Goal: Check status: Check status

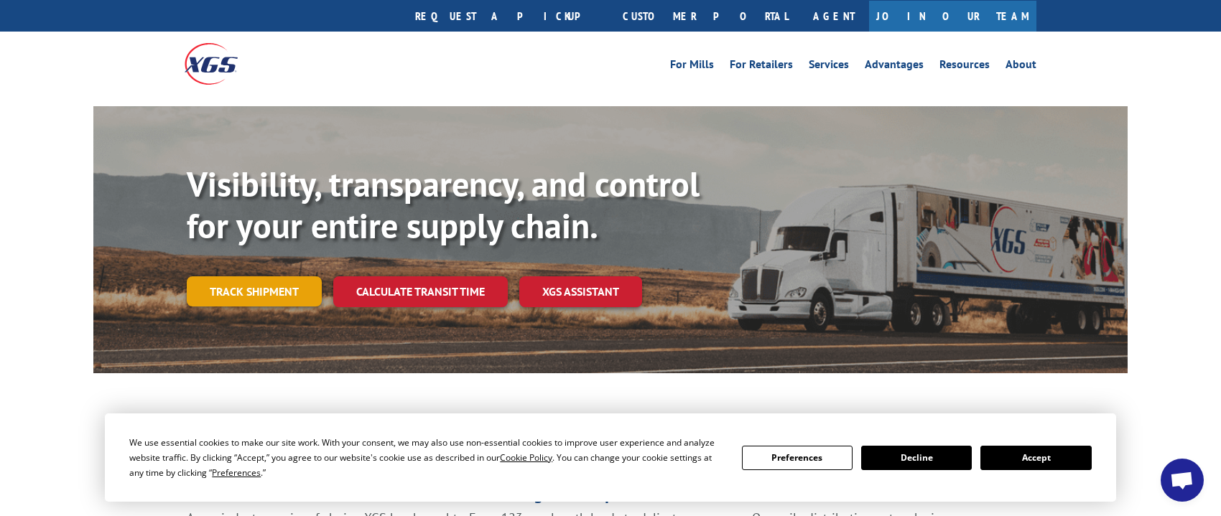
scroll to position [27, 0]
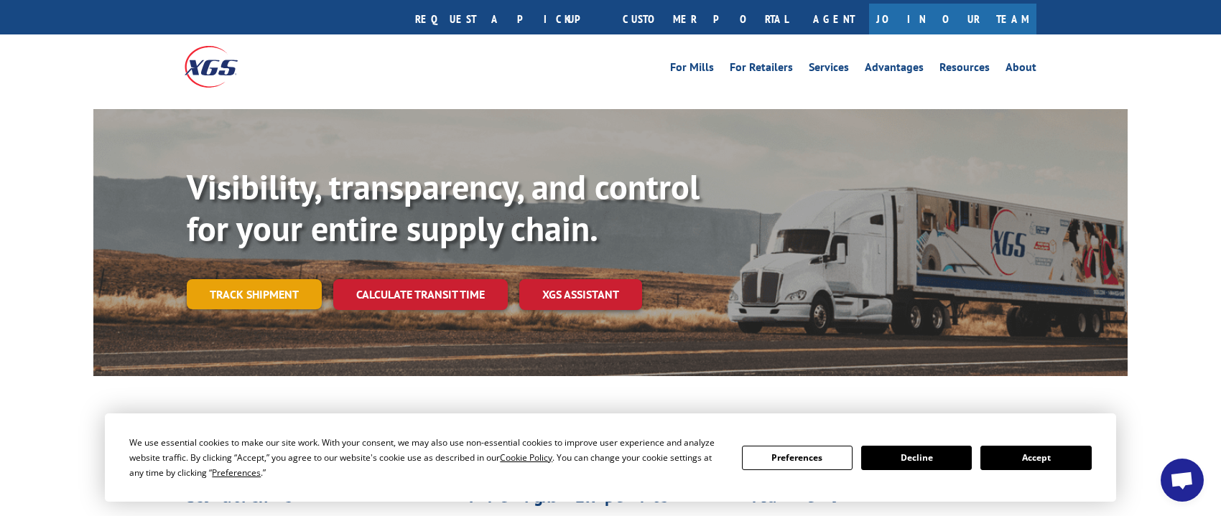
click at [255, 279] on link "Track shipment" at bounding box center [254, 294] width 135 height 30
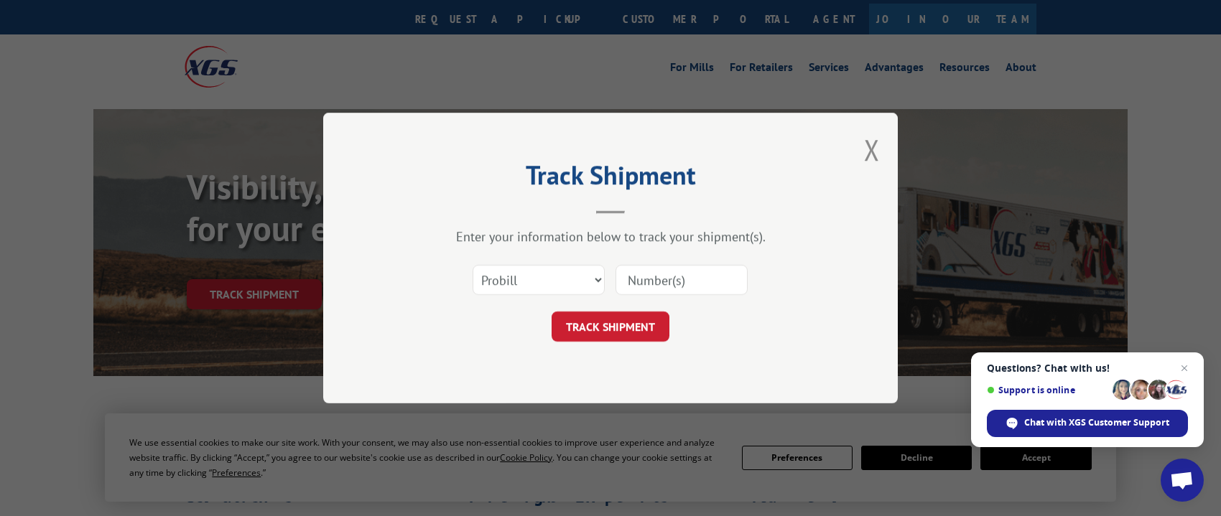
click at [656, 282] on input at bounding box center [682, 280] width 132 height 30
paste input "17402342"
type input "17402342"
click at [581, 329] on button "TRACK SHIPMENT" at bounding box center [611, 327] width 118 height 30
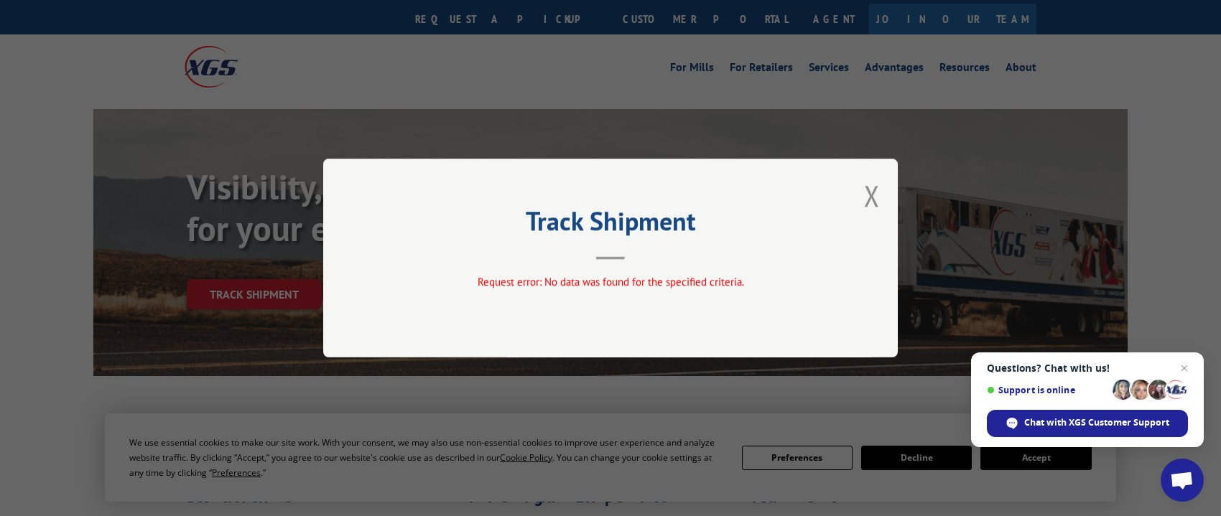
click at [614, 259] on hr at bounding box center [610, 258] width 29 height 3
click at [872, 193] on button "Close modal" at bounding box center [872, 196] width 16 height 38
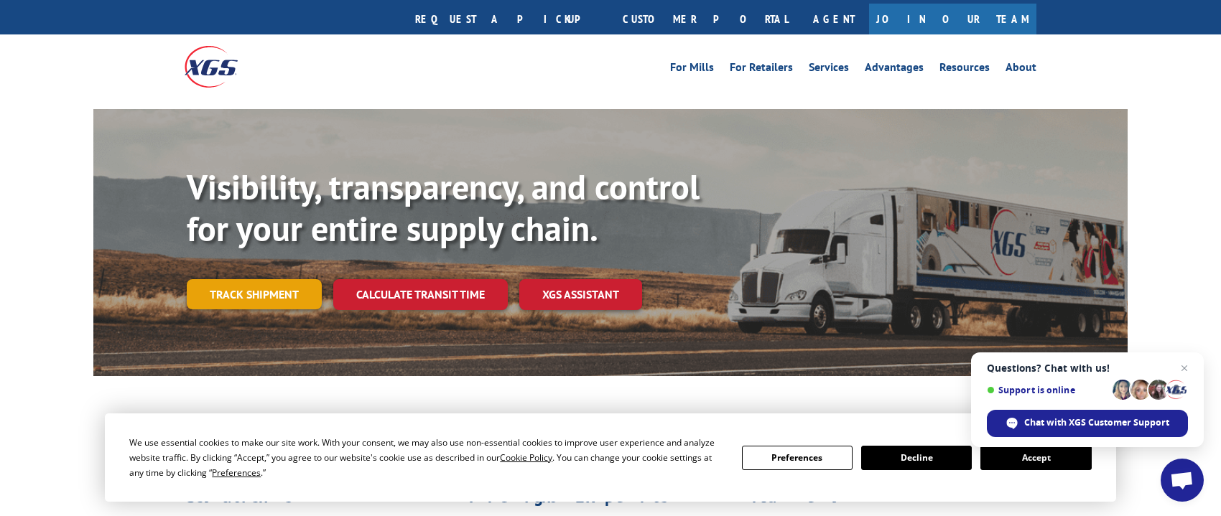
click at [267, 279] on link "Track shipment" at bounding box center [254, 294] width 135 height 30
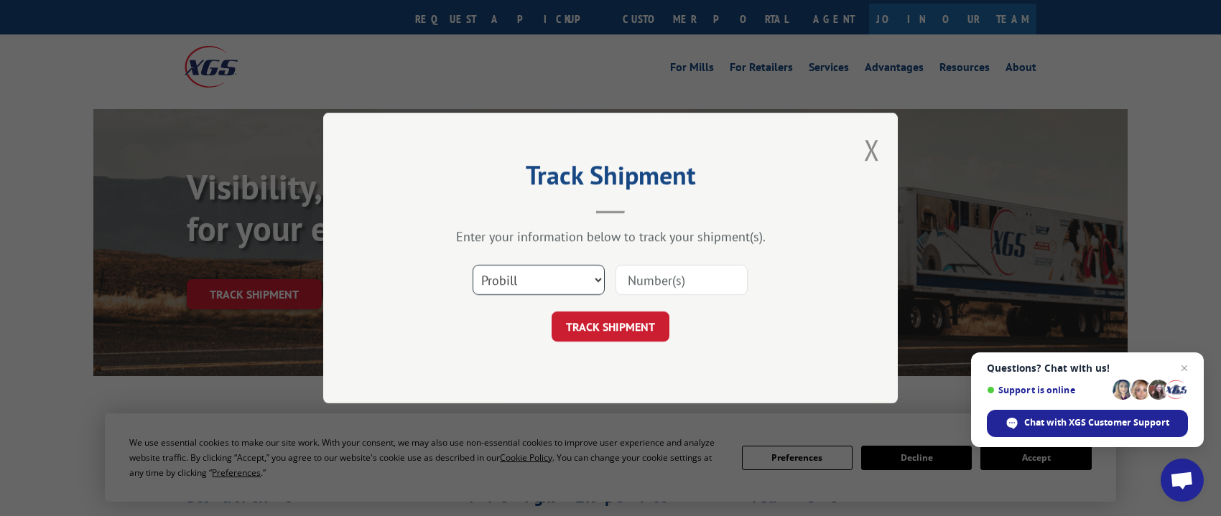
click at [557, 274] on select "Select category... Probill BOL PO" at bounding box center [539, 280] width 132 height 30
select select "po"
click at [473, 265] on select "Select category... Probill BOL PO" at bounding box center [539, 280] width 132 height 30
click at [646, 279] on input at bounding box center [682, 280] width 132 height 30
paste input "17402342"
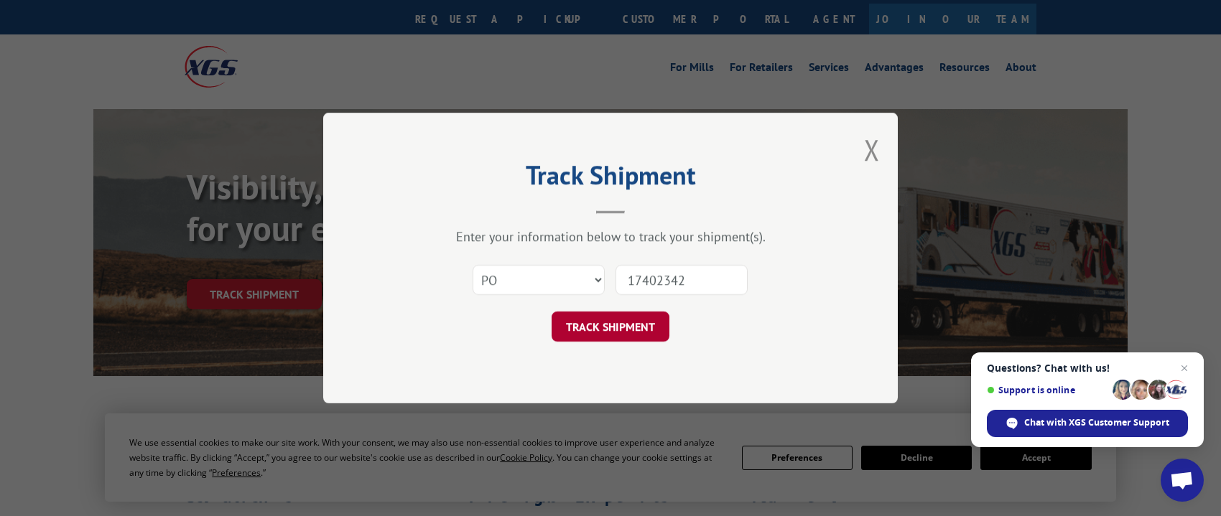
type input "17402342"
click at [603, 327] on button "TRACK SHIPMENT" at bounding box center [611, 327] width 118 height 30
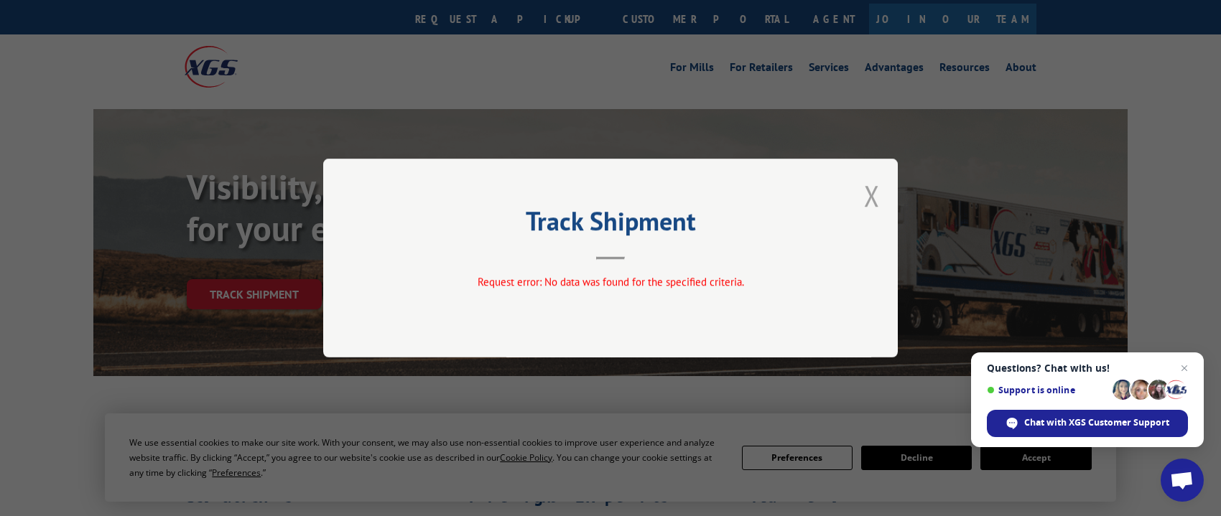
click at [875, 192] on button "Close modal" at bounding box center [872, 196] width 16 height 38
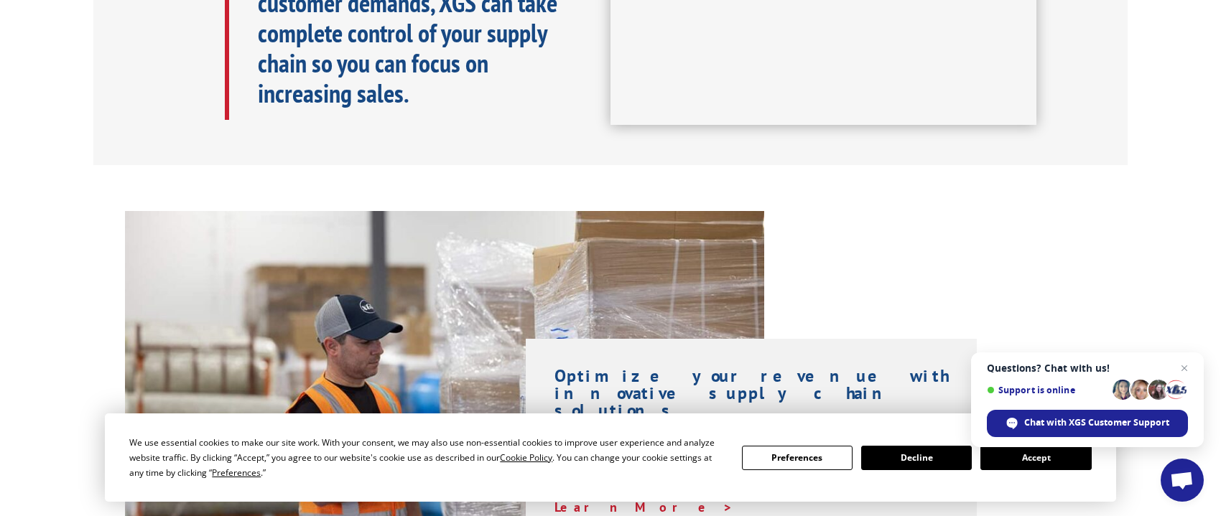
scroll to position [868, 0]
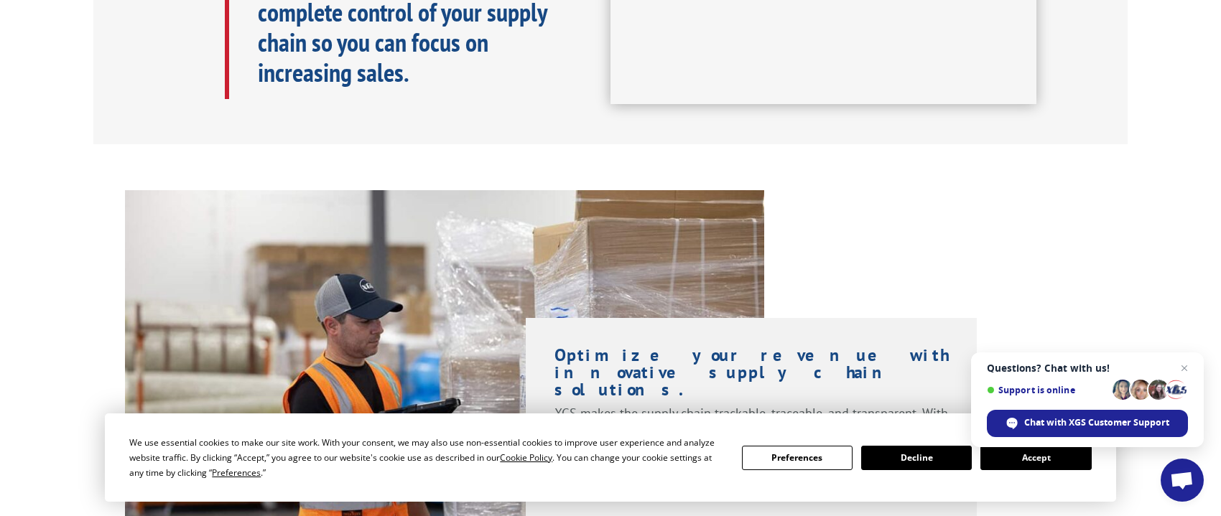
click at [998, 457] on button "Accept" at bounding box center [1036, 458] width 111 height 24
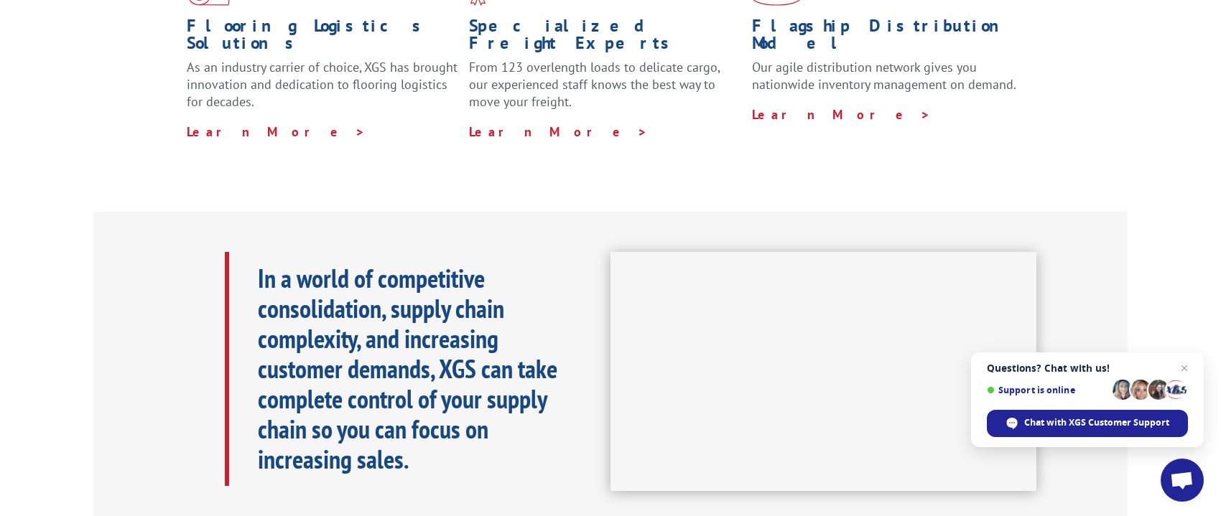
scroll to position [27, 0]
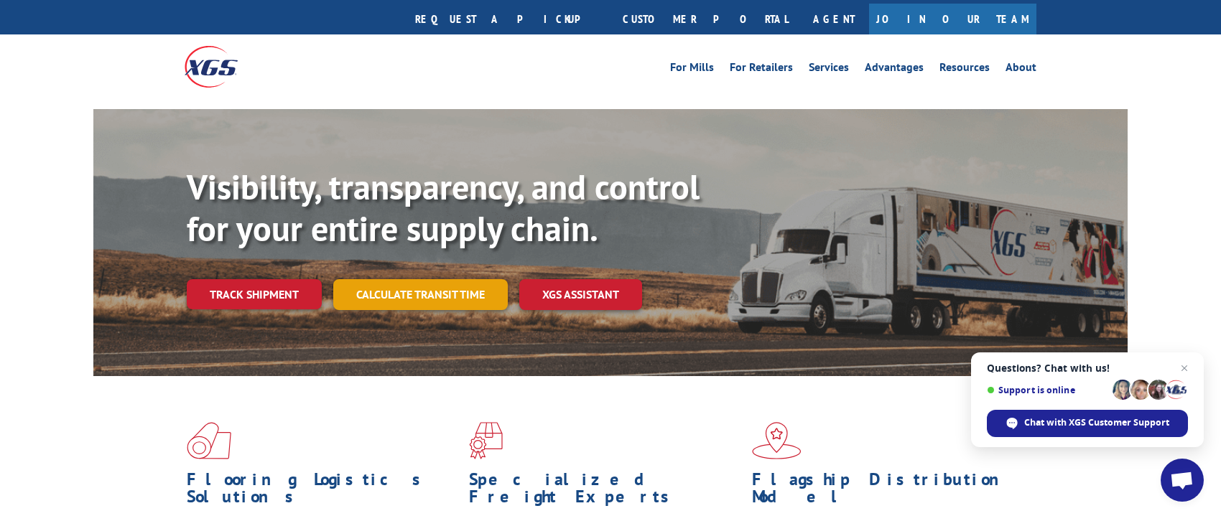
click at [424, 279] on link "Calculate transit time" at bounding box center [420, 294] width 175 height 31
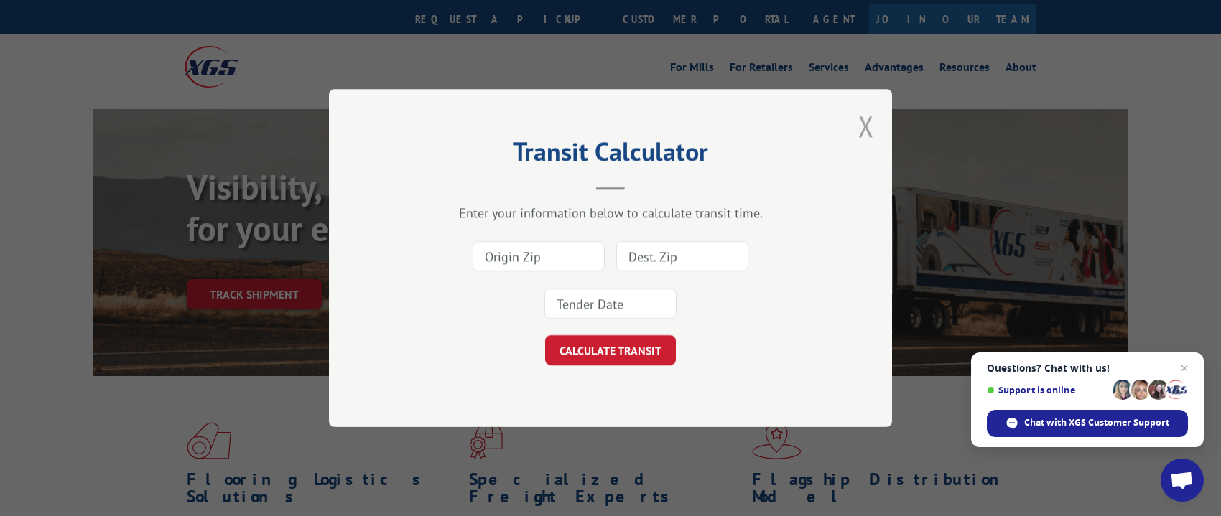
click at [867, 120] on button "Close modal" at bounding box center [866, 126] width 16 height 38
